Goal: Task Accomplishment & Management: Complete application form

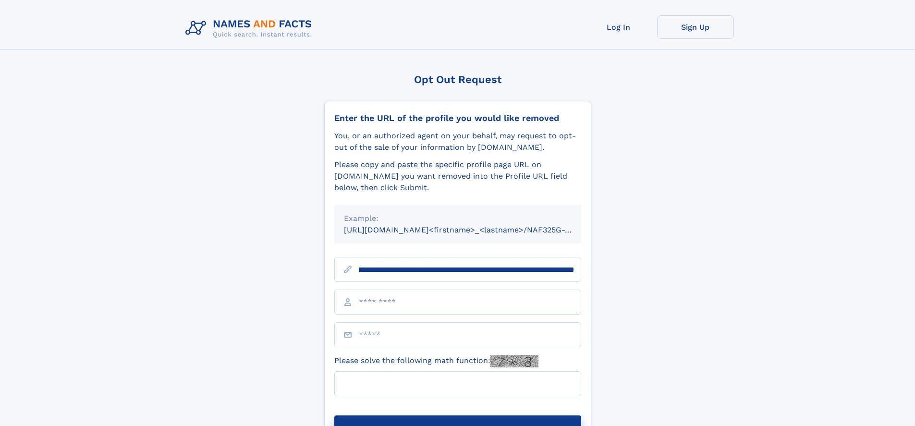
scroll to position [0, 105]
type input "**********"
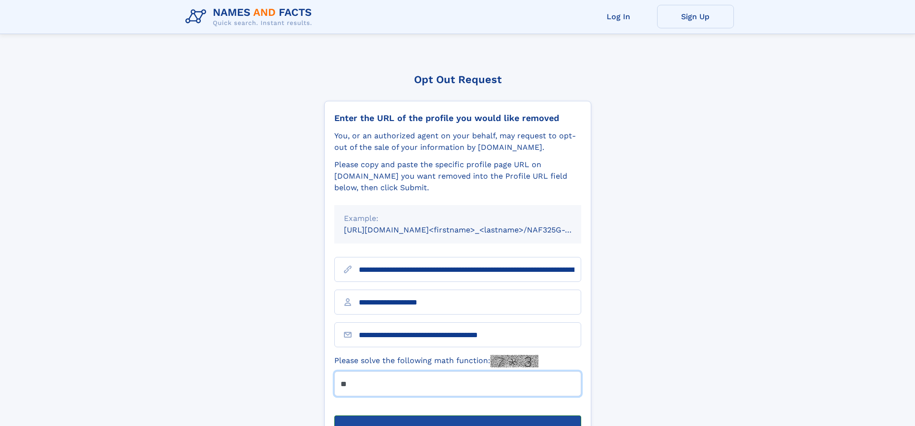
type input "**"
click at [457, 415] on button "Submit Opt Out Request" at bounding box center [457, 430] width 247 height 31
